Goal: Task Accomplishment & Management: Complete application form

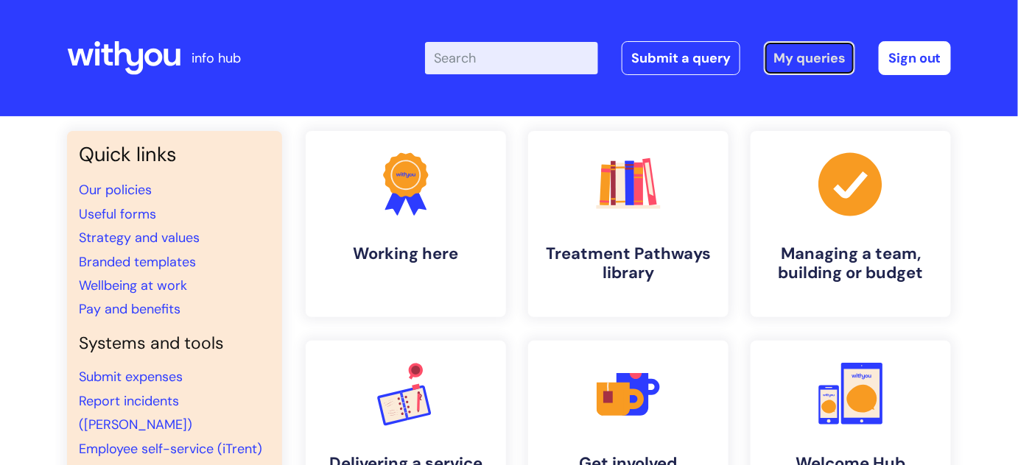
click at [811, 60] on link "My queries" at bounding box center [809, 58] width 91 height 34
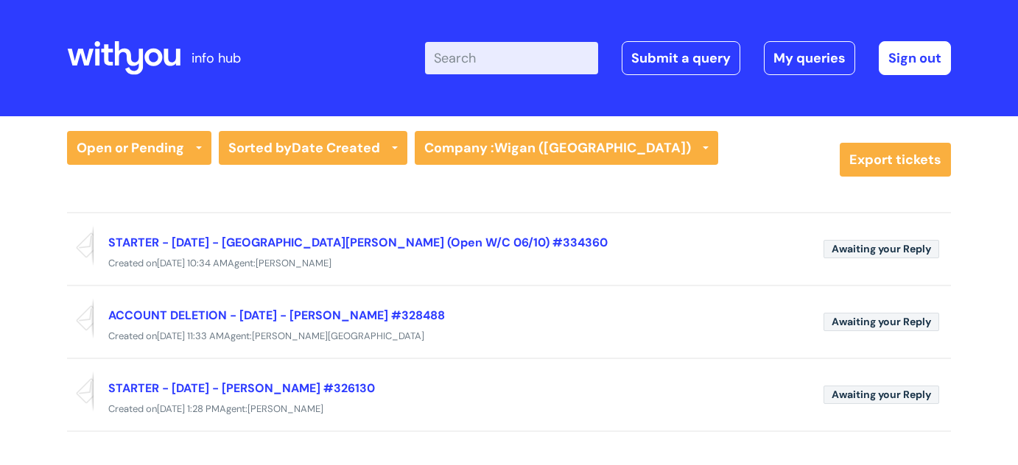
scroll to position [52, 0]
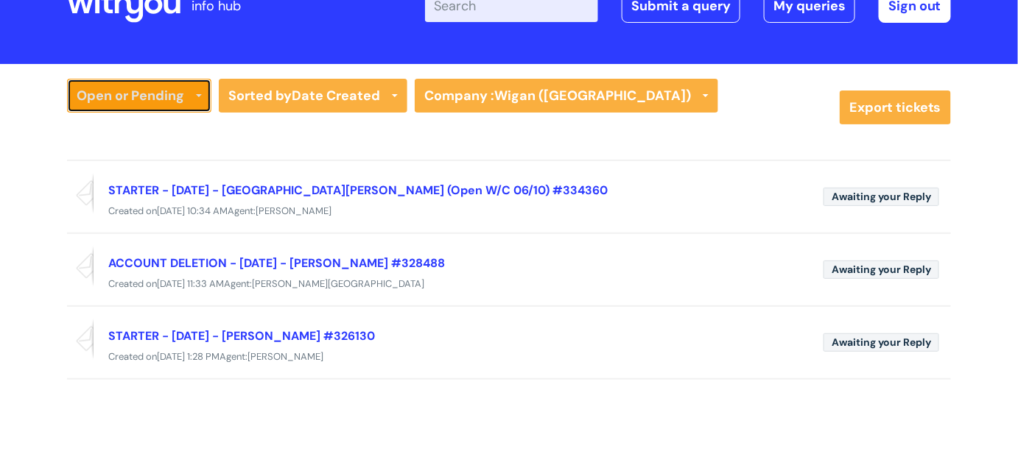
click at [194, 90] on link "Open or Pending" at bounding box center [139, 96] width 144 height 34
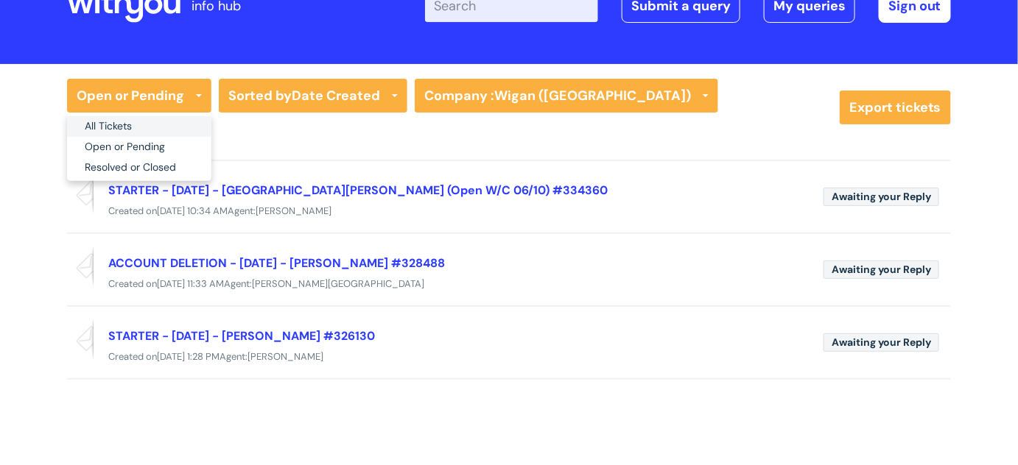
click at [134, 127] on link "All Tickets" at bounding box center [139, 126] width 144 height 21
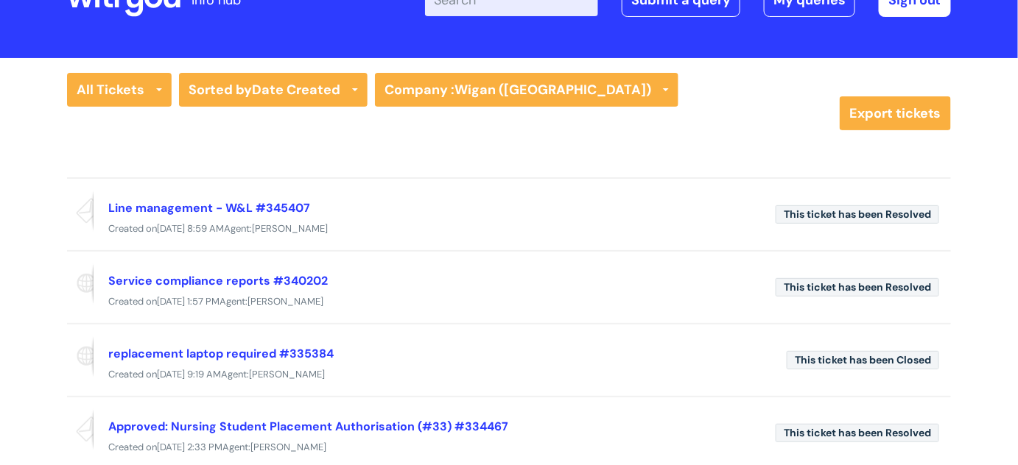
scroll to position [0, 0]
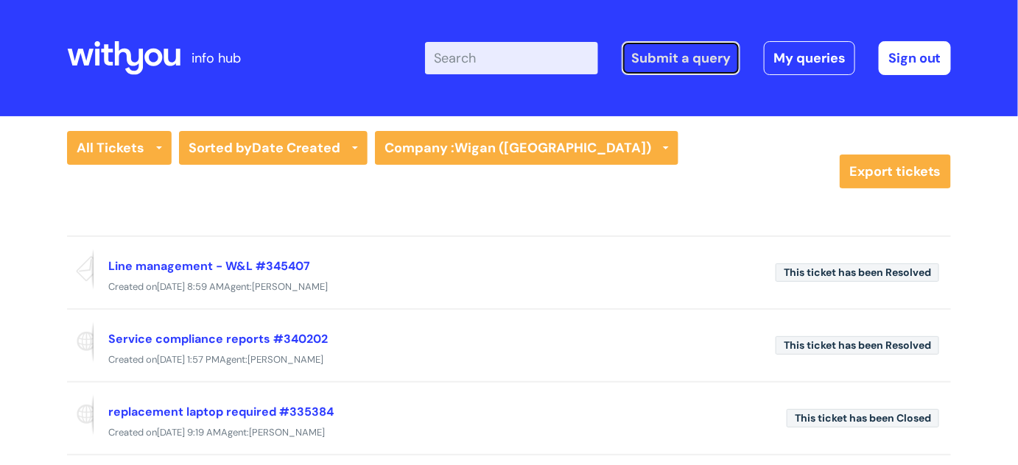
click at [652, 68] on link "Submit a query" at bounding box center [680, 58] width 119 height 34
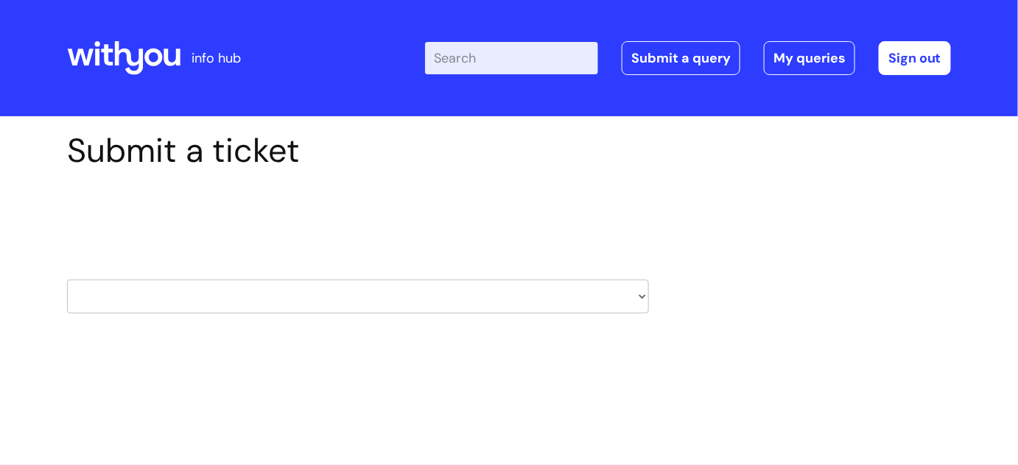
click at [644, 297] on select "HR / People IT and Support Clinical Drug Alerts Finance Accounts Data Support T…" at bounding box center [358, 297] width 582 height 34
select select "it_and_support"
click at [67, 280] on select "HR / People IT and Support Clinical Drug Alerts Finance Accounts Data Support T…" at bounding box center [358, 297] width 582 height 34
type input "lyndsey.evans@wearewithyou.org.uk"
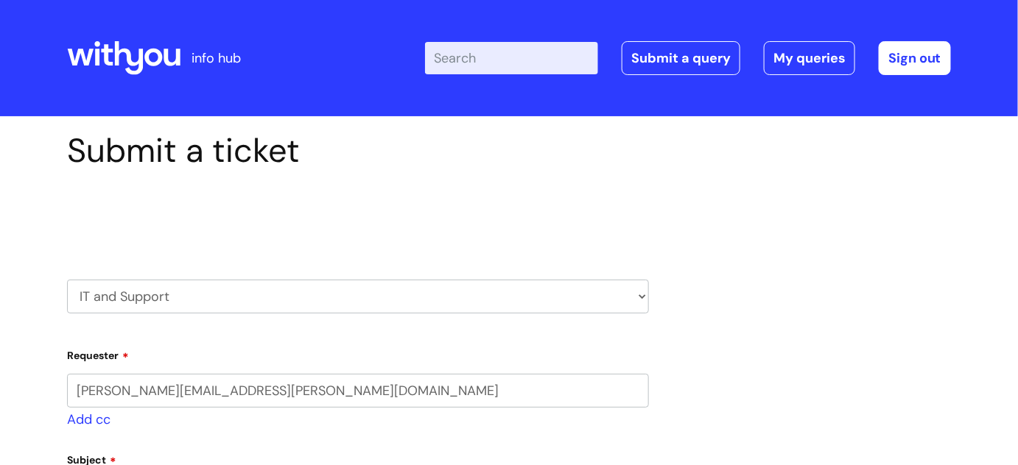
select select "80004286540"
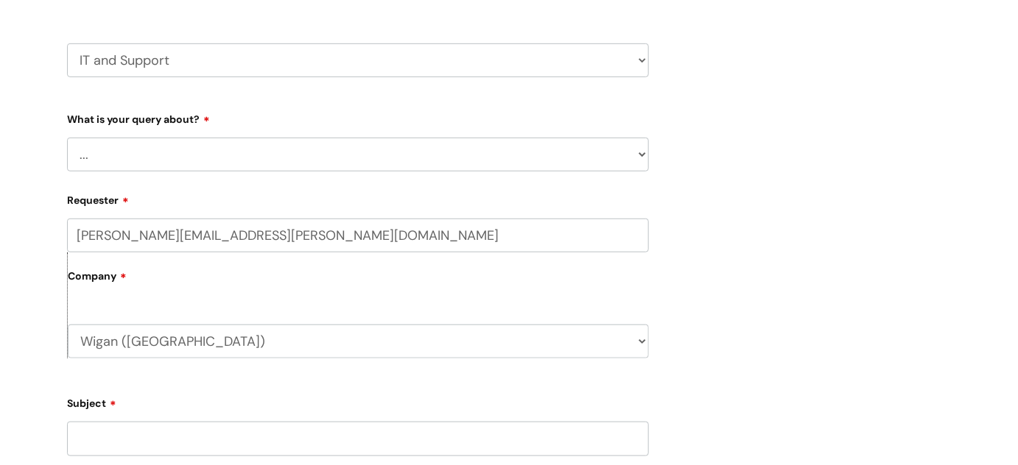
scroll to position [238, 0]
click at [641, 153] on select "... Mobile Phone Reset & MFA Accounts, Starters and Leavers IT Hardware issue I…" at bounding box center [358, 153] width 582 height 34
select select "Accounts, Starters and Leavers"
click at [67, 136] on select "... Mobile Phone Reset & MFA Accounts, Starters and Leavers IT Hardware issue I…" at bounding box center [358, 153] width 582 height 34
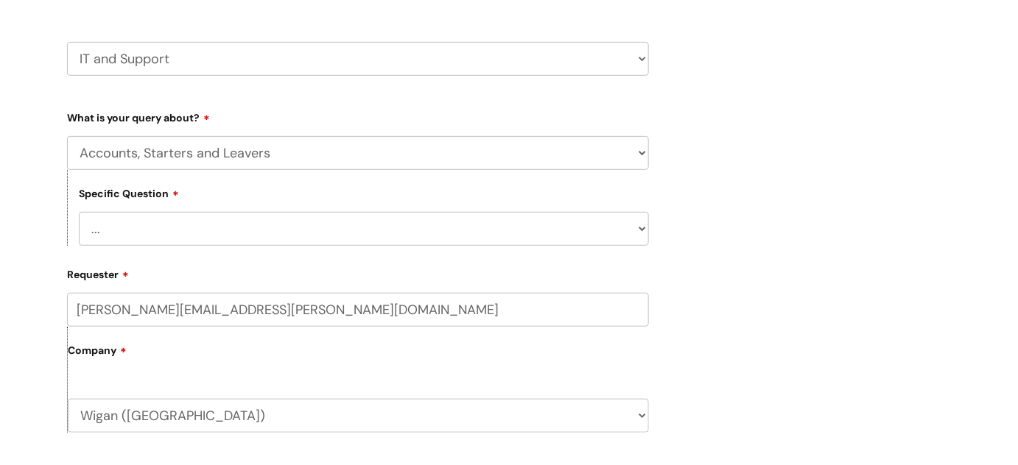
click at [286, 226] on select "... I have a new starter I have a leaver I need to make a change to an account …" at bounding box center [364, 229] width 570 height 34
select select "I have a new starter"
click at [79, 212] on select "... I have a new starter I have a leaver I need to make a change to an account …" at bounding box center [364, 229] width 570 height 34
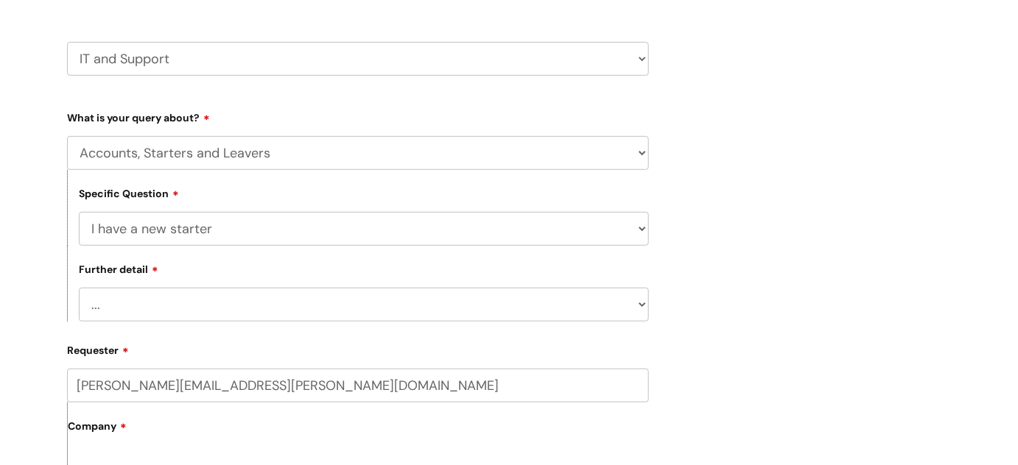
click at [218, 314] on select "... Can I have my new starter’s IT account details I need to amend the name, de…" at bounding box center [364, 305] width 570 height 34
select select "I’ve got a new starter - where is their equipment?"
click at [79, 289] on select "... Can I have my new starter’s IT account details I need to amend the name, de…" at bounding box center [364, 305] width 570 height 34
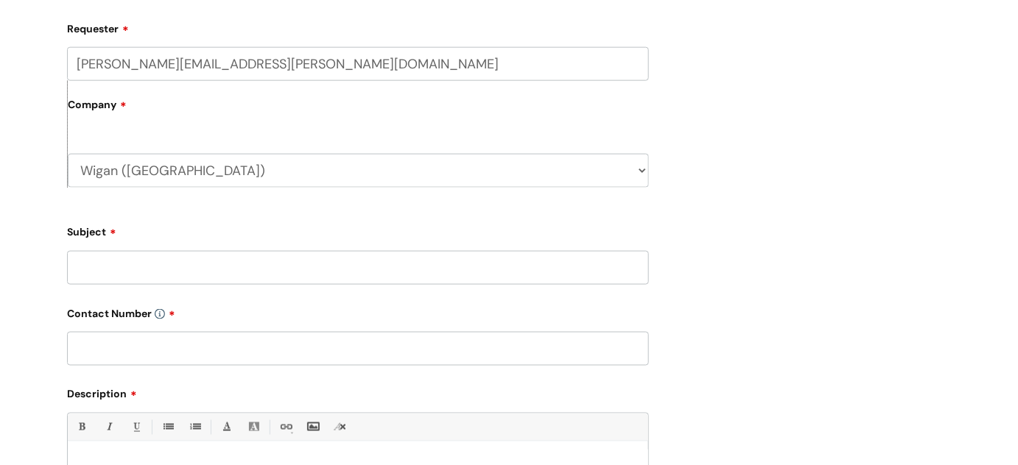
scroll to position [566, 0]
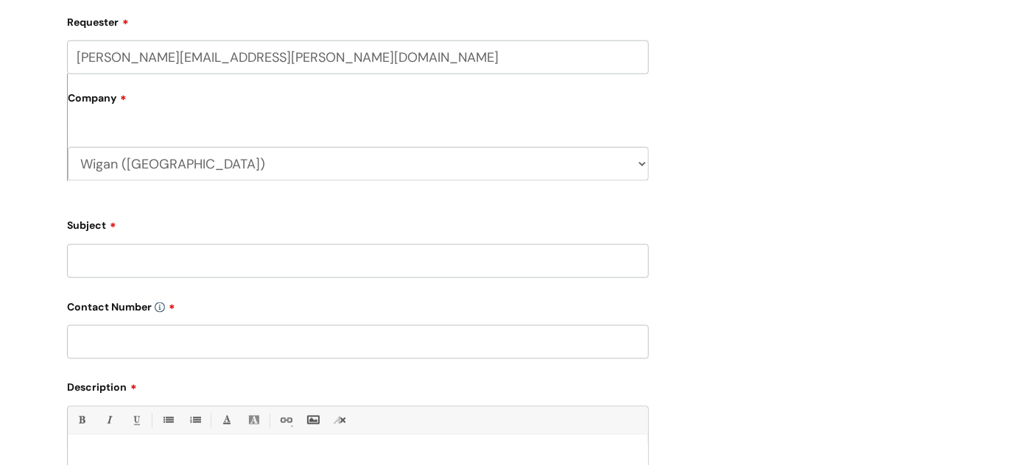
click at [334, 255] on input "Subject" at bounding box center [358, 261] width 582 height 34
type input "laptop & mobile"
click at [222, 344] on input "text" at bounding box center [358, 342] width 582 height 34
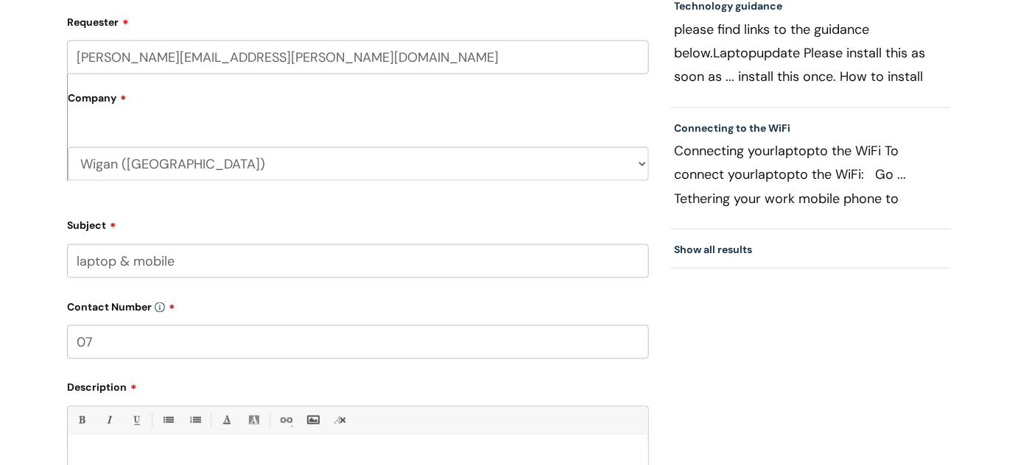
type input "0"
paste input "07929398424"
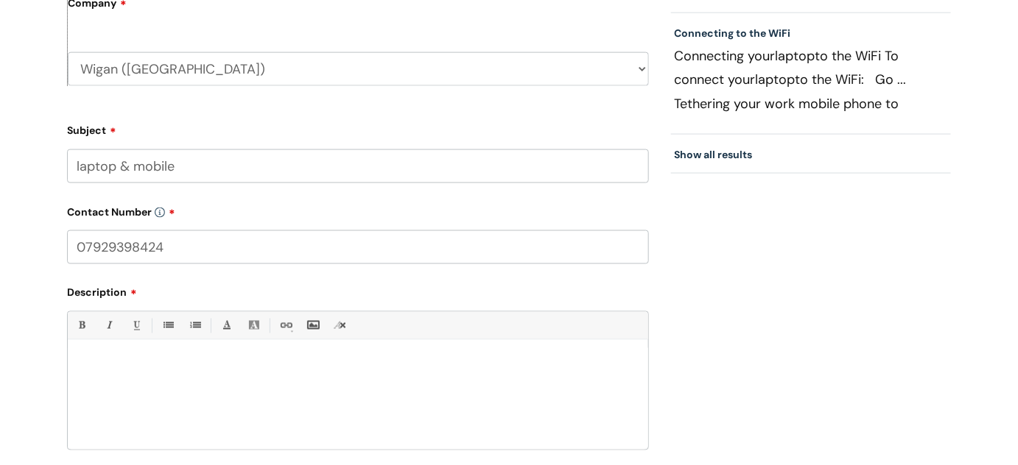
scroll to position [667, 0]
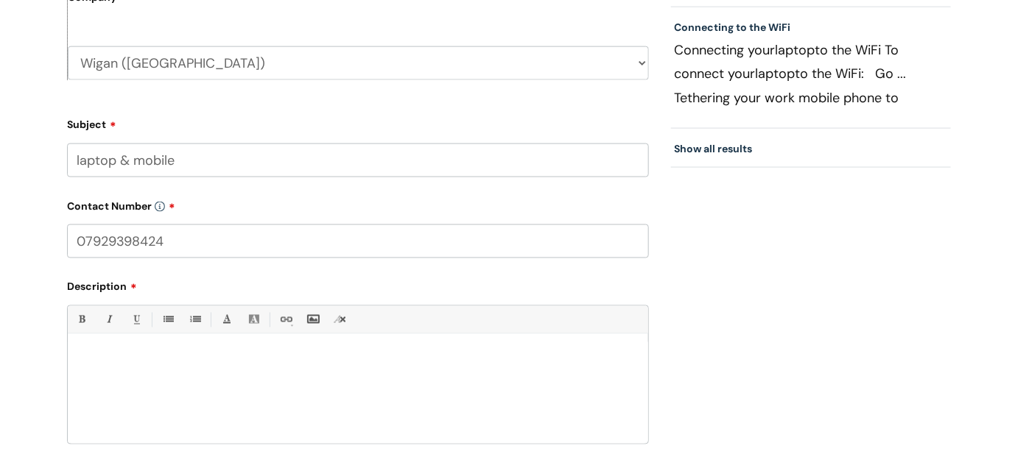
type input "07929398424"
click at [237, 350] on div at bounding box center [358, 393] width 580 height 102
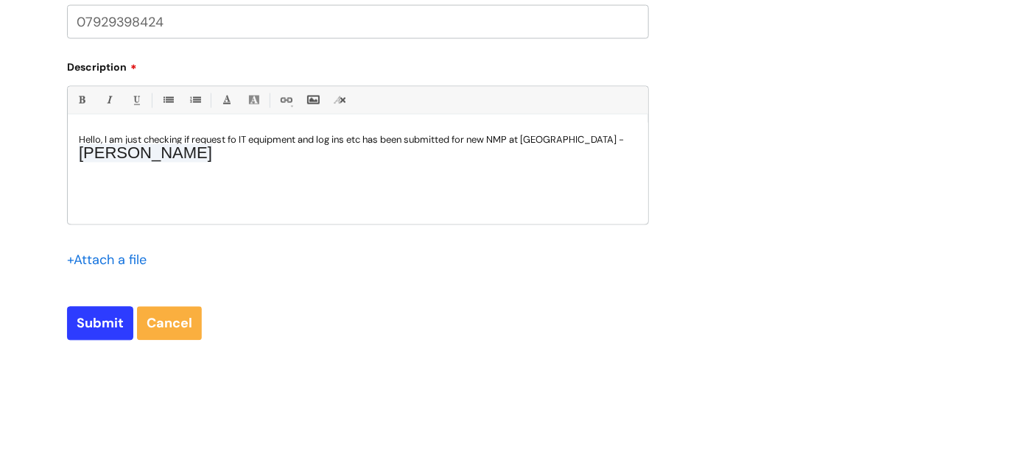
scroll to position [890, 0]
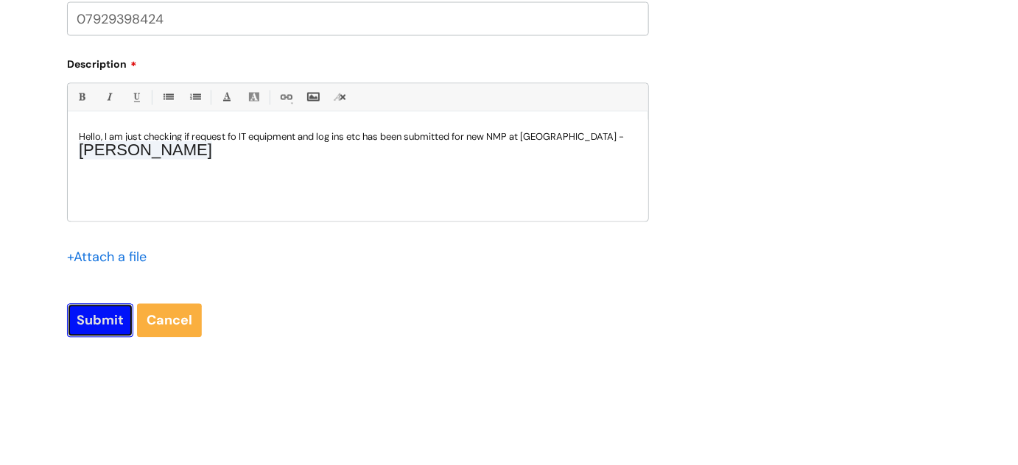
click at [101, 312] on input "Submit" at bounding box center [100, 321] width 66 height 34
type input "Please Wait..."
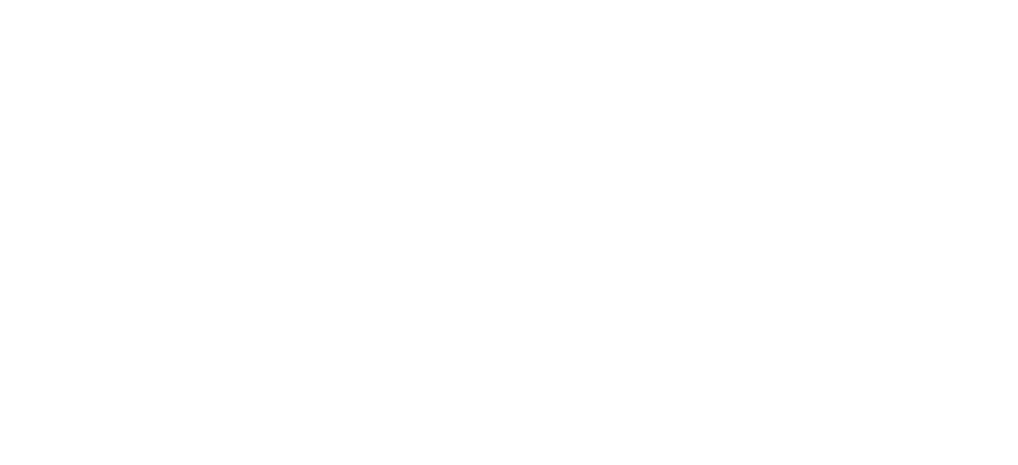
select select "Accounts, Starters and Leavers"
select select "I have a new starter"
select select "I’ve got a new starter - where is their equipment?"
